Goal: Task Accomplishment & Management: Manage account settings

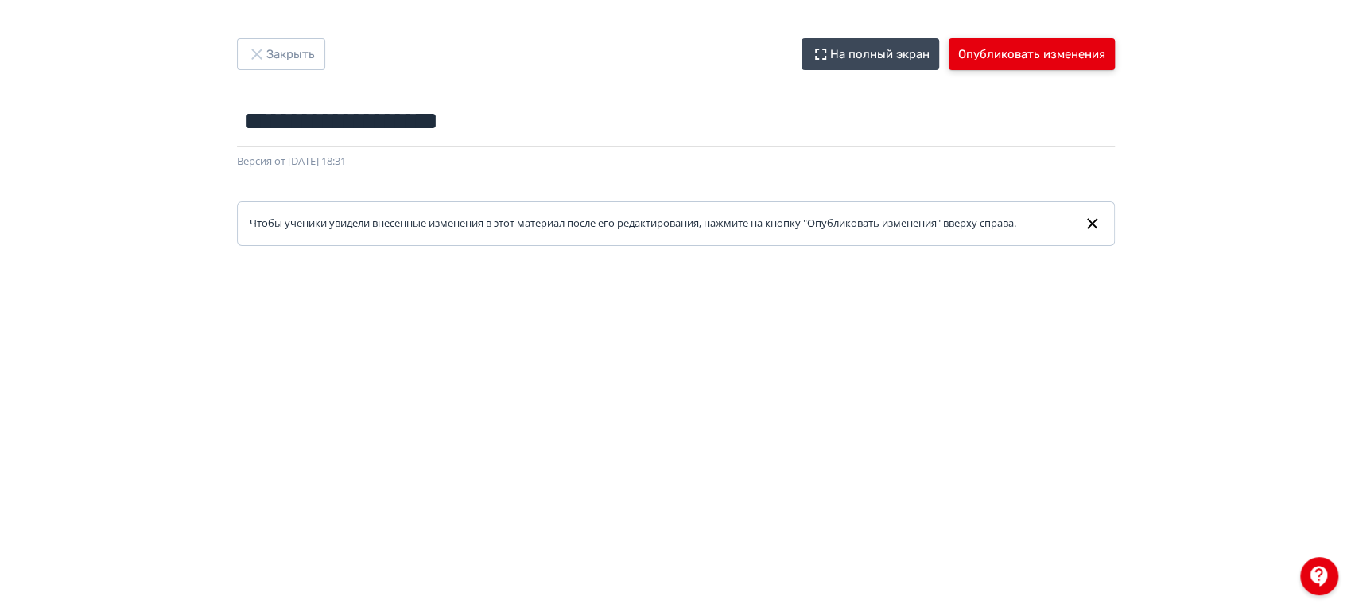
click at [1028, 68] on button "Опубликовать изменения" at bounding box center [1032, 54] width 166 height 32
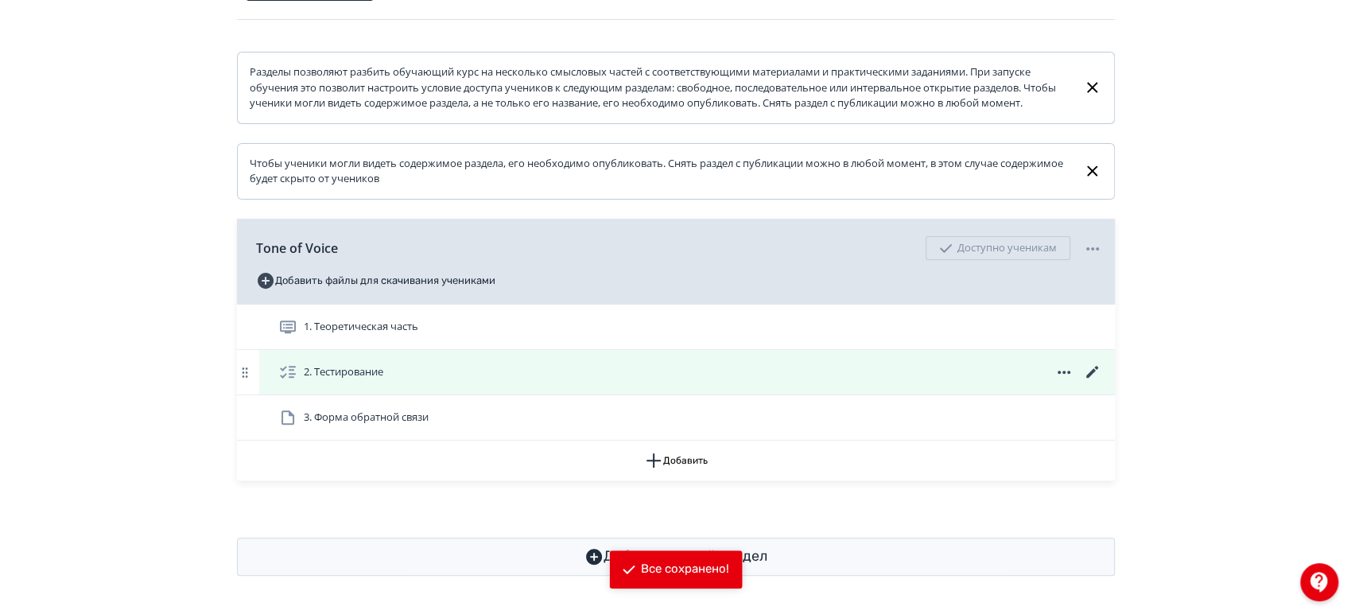
scroll to position [238, 0]
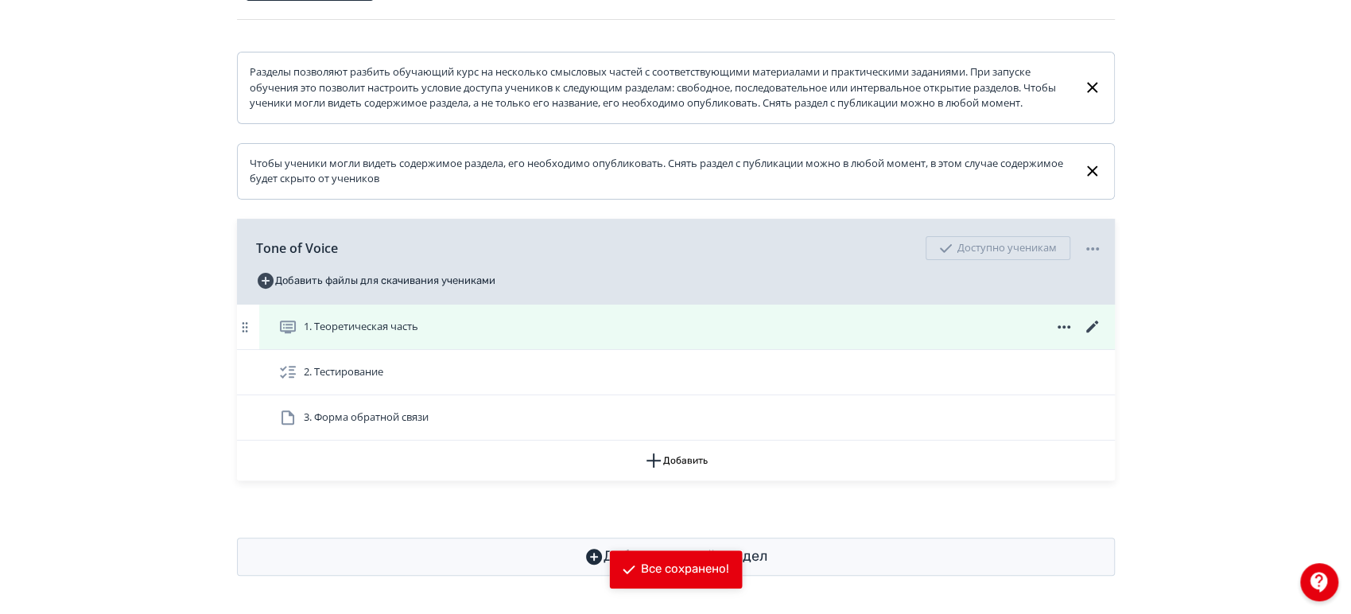
click at [1086, 321] on icon at bounding box center [1092, 326] width 19 height 19
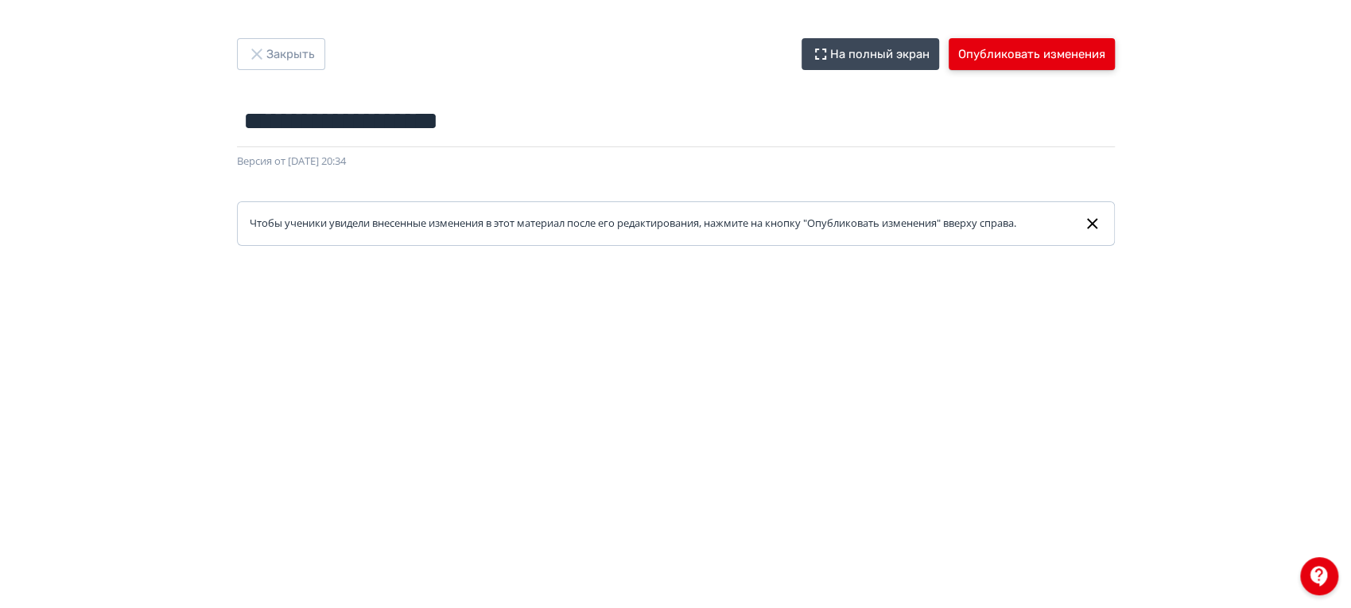
click at [1074, 65] on button "Опубликовать изменения" at bounding box center [1032, 54] width 166 height 32
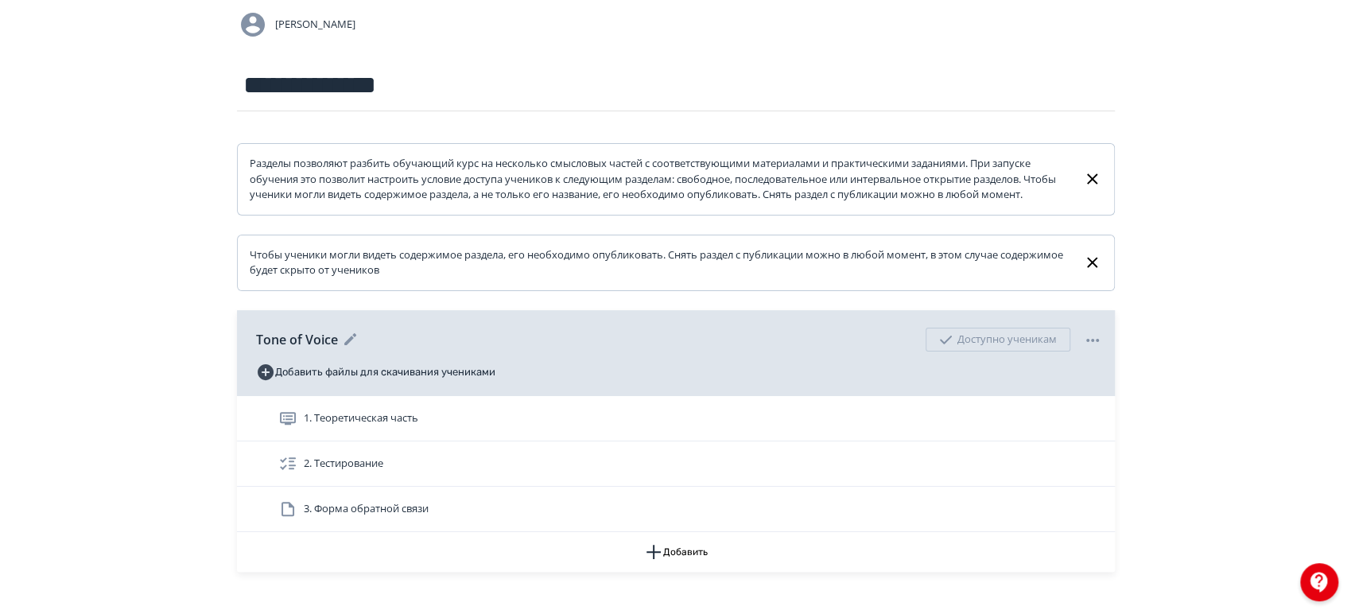
scroll to position [238, 0]
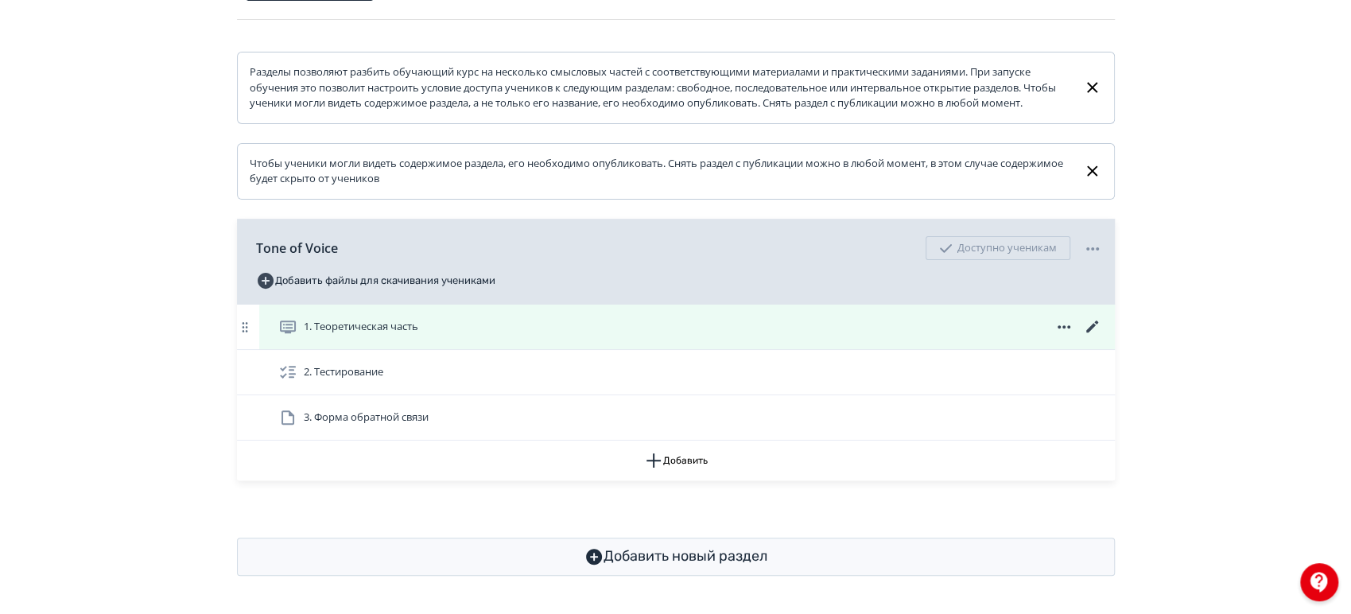
click at [1089, 330] on icon at bounding box center [1092, 327] width 12 height 12
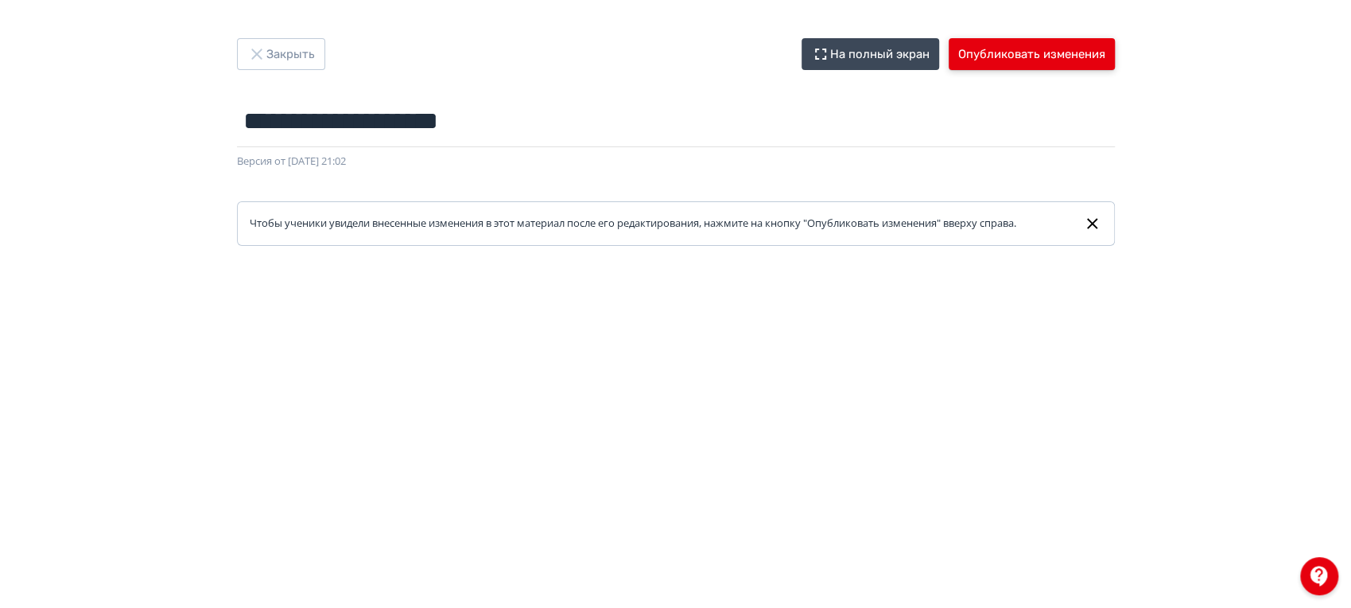
click at [1071, 53] on button "Опубликовать изменения" at bounding box center [1032, 54] width 166 height 32
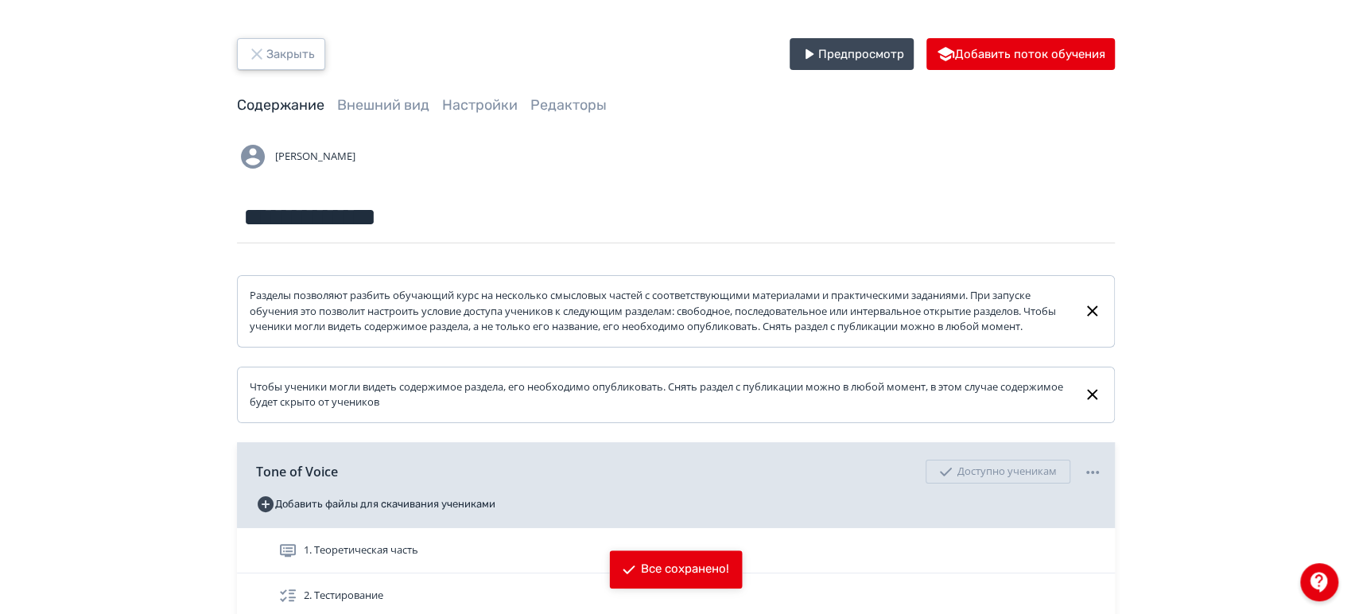
click at [279, 56] on button "Закрыть" at bounding box center [281, 54] width 88 height 32
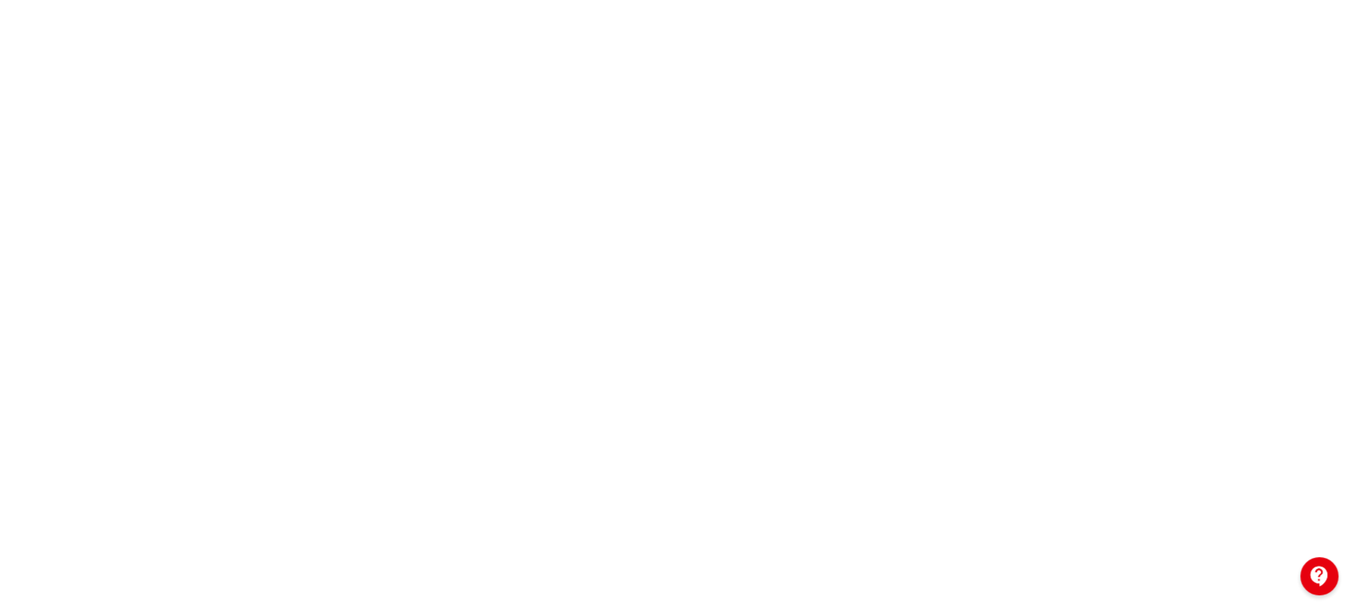
scroll to position [384, 0]
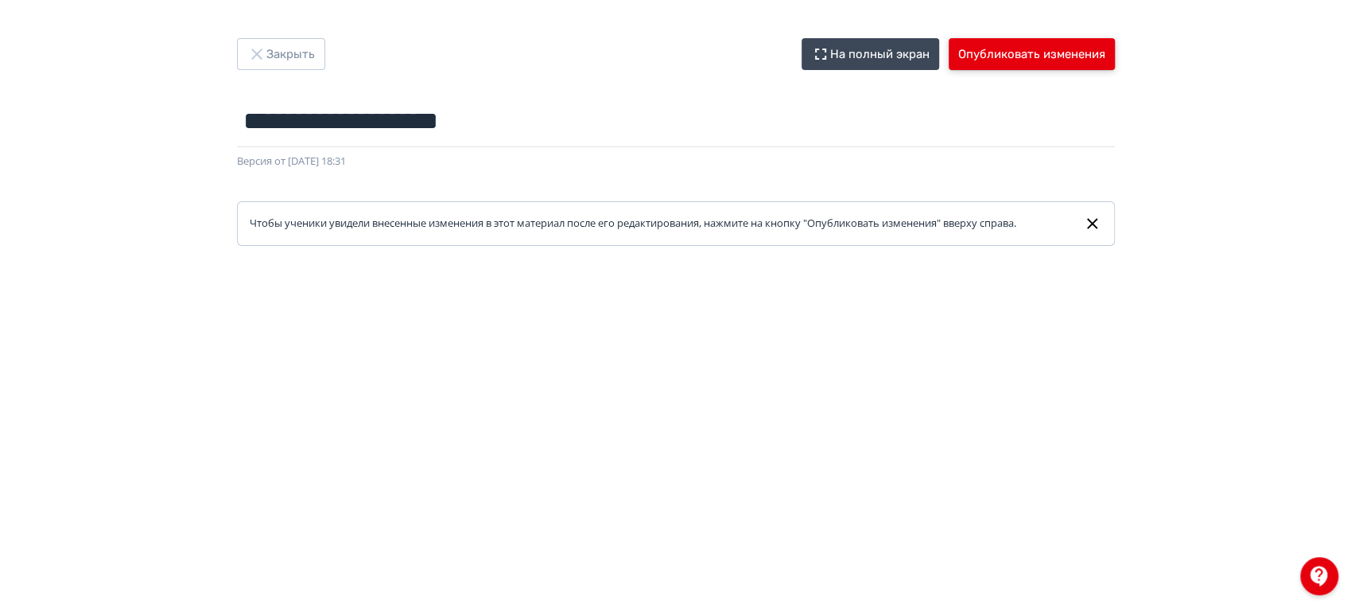
click at [977, 49] on button "Опубликовать изменения" at bounding box center [1032, 54] width 166 height 32
